Goal: Navigation & Orientation: Understand site structure

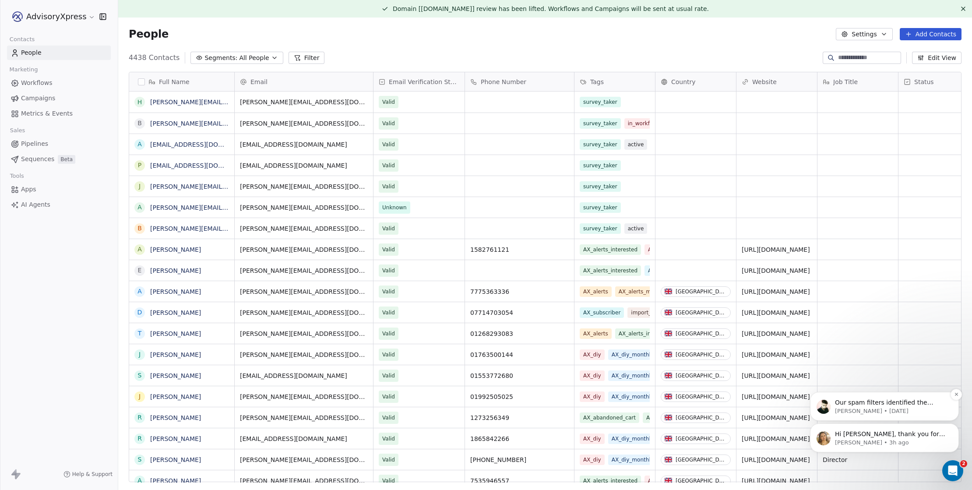
click at [865, 407] on p "Our spam filters identified the following reason and classified your email as s…" at bounding box center [891, 403] width 113 height 9
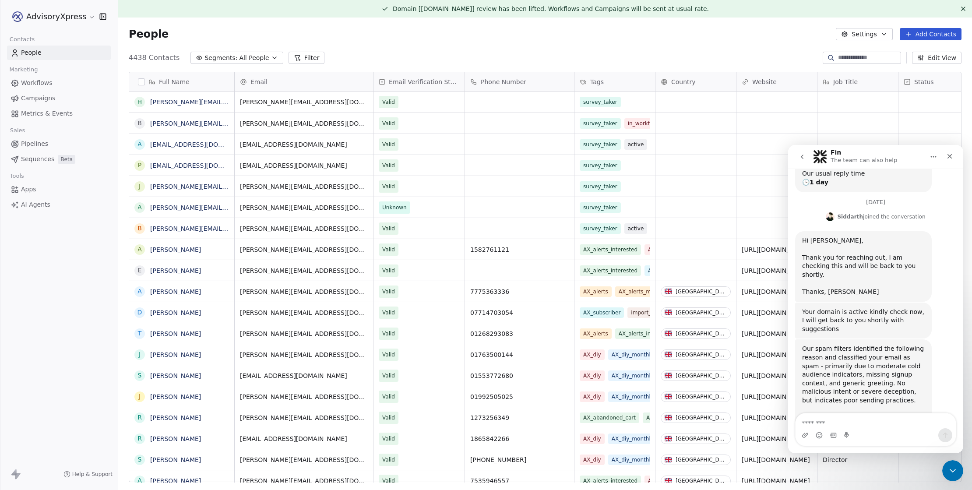
scroll to position [183, 0]
click at [951, 157] on icon "Close" at bounding box center [950, 156] width 5 height 5
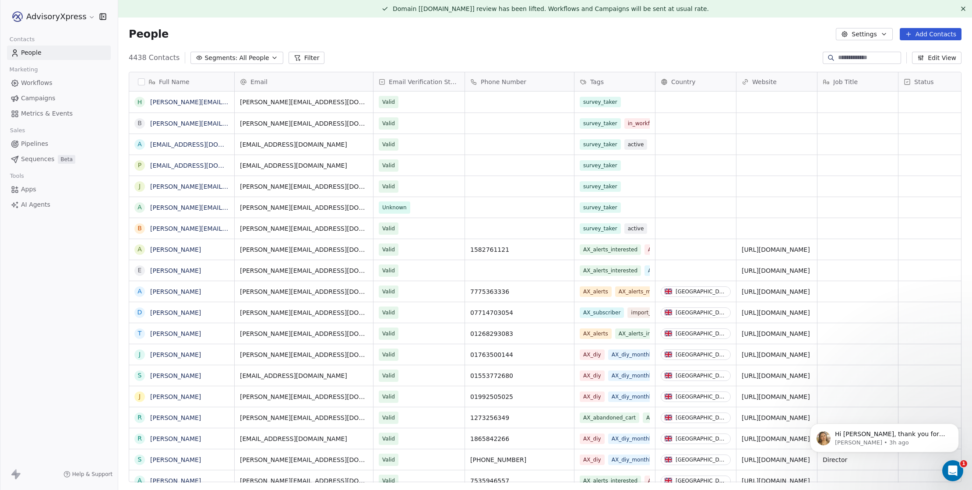
scroll to position [0, 0]
click at [904, 436] on span "Hi [PERSON_NAME], thank you for your patience while we worked on this. The issu…" at bounding box center [890, 451] width 110 height 42
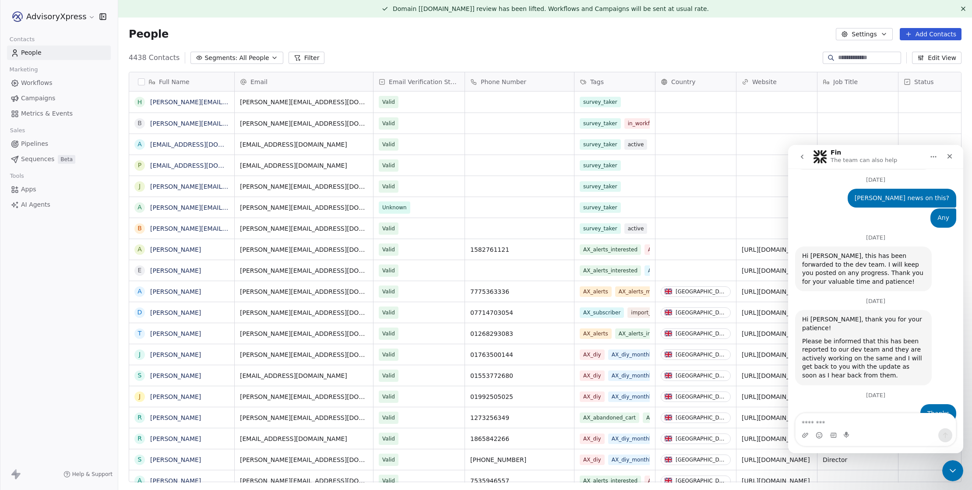
scroll to position [1357, 0]
click at [952, 467] on icon "Close Intercom Messenger" at bounding box center [951, 469] width 11 height 11
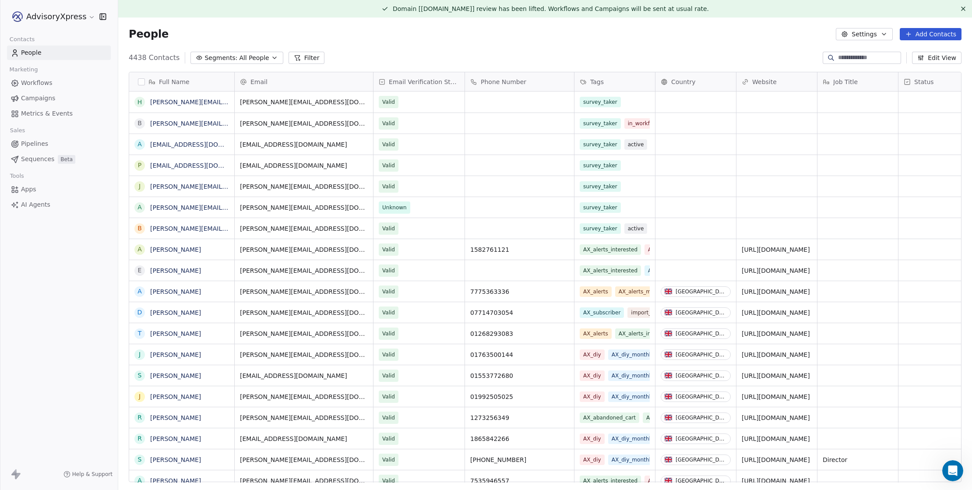
scroll to position [0, 0]
click at [239, 57] on span "All People" at bounding box center [254, 57] width 30 height 9
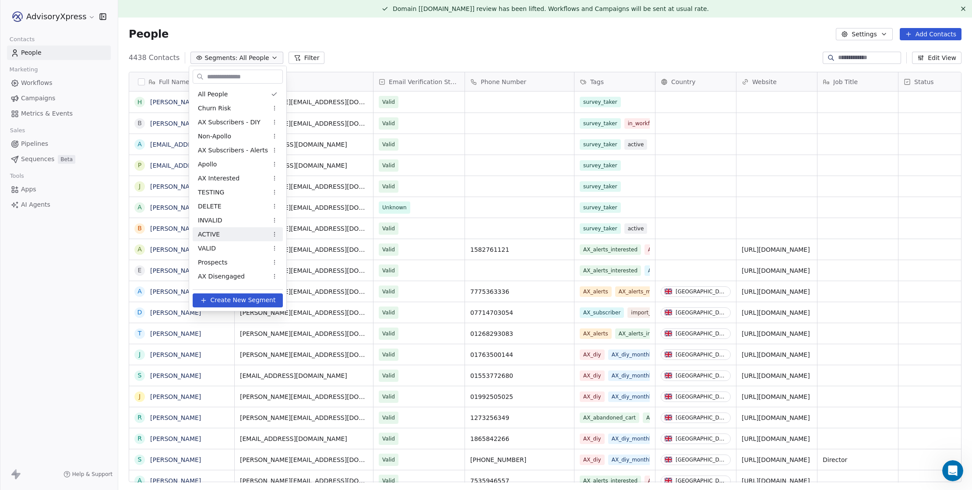
click at [208, 232] on span "ACTIVE" at bounding box center [209, 234] width 22 height 9
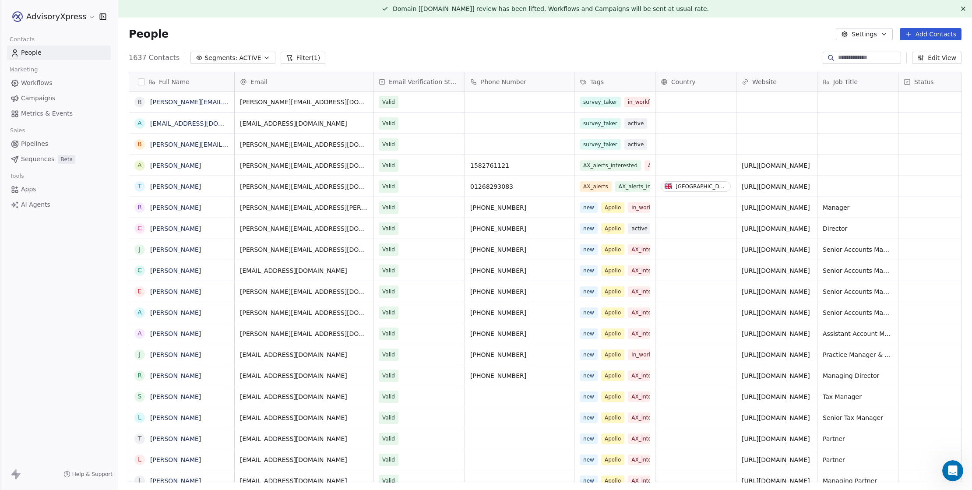
click at [34, 83] on span "Workflows" at bounding box center [37, 82] width 32 height 9
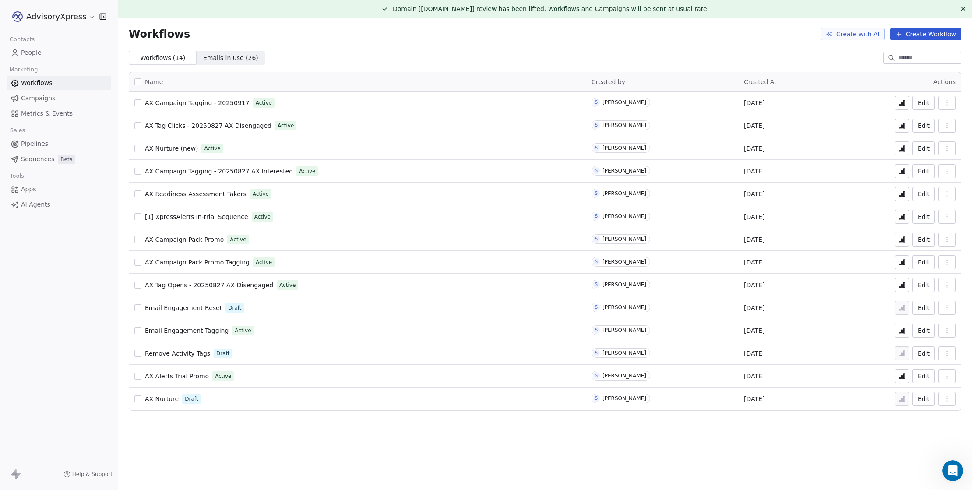
click at [42, 100] on span "Campaigns" at bounding box center [38, 98] width 34 height 9
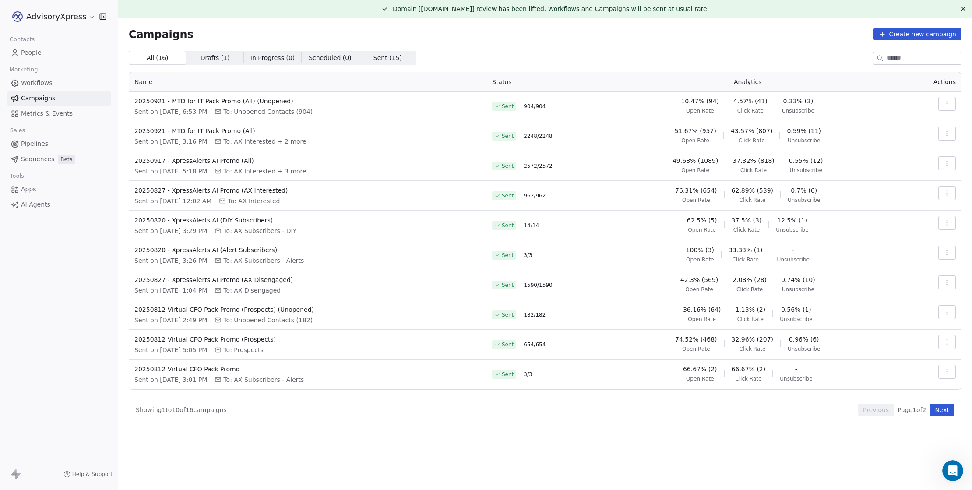
click at [38, 84] on span "Workflows" at bounding box center [37, 82] width 32 height 9
